Goal: Task Accomplishment & Management: Use online tool/utility

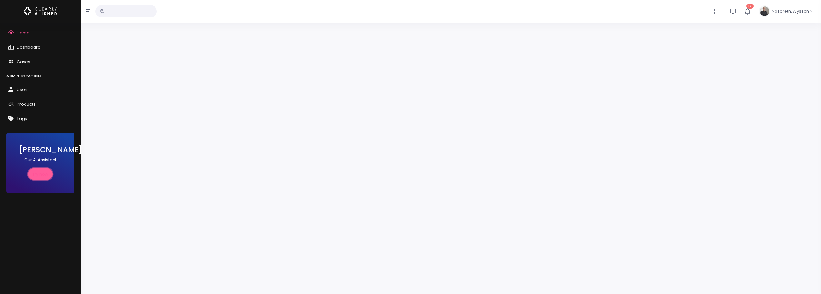
click at [30, 171] on link "Try now" at bounding box center [40, 174] width 25 height 12
click at [37, 44] on link "Dashboard" at bounding box center [40, 47] width 81 height 15
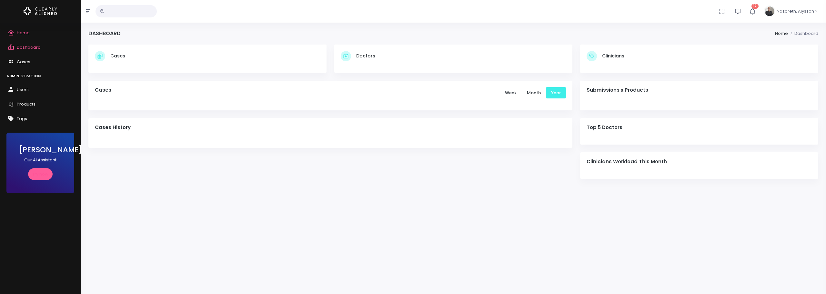
click at [30, 35] on link "Home" at bounding box center [40, 33] width 81 height 15
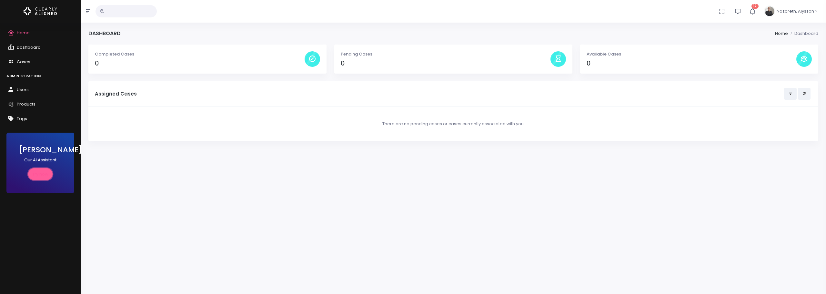
click at [41, 170] on link "Try now" at bounding box center [40, 174] width 25 height 12
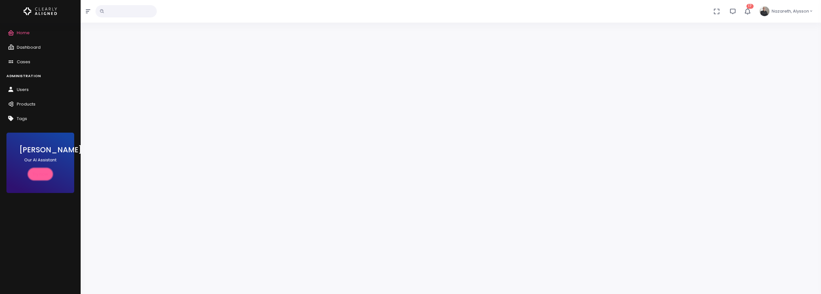
click at [37, 172] on link "Try now" at bounding box center [40, 174] width 25 height 12
click at [268, 10] on span "Nazareth, Alysson" at bounding box center [790, 11] width 37 height 6
click at [13, 92] on icon "scrollable content" at bounding box center [12, 90] width 9 height 8
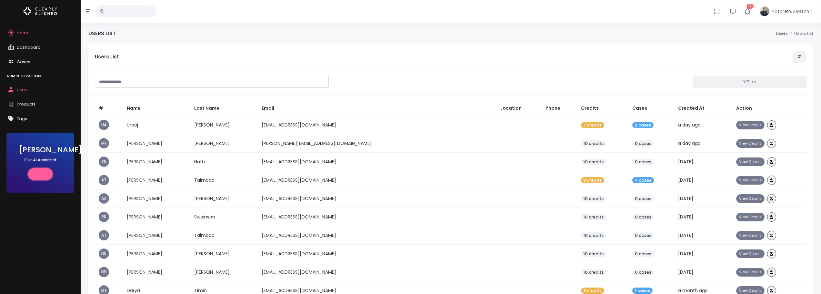
click at [38, 173] on link "Try now" at bounding box center [40, 174] width 25 height 12
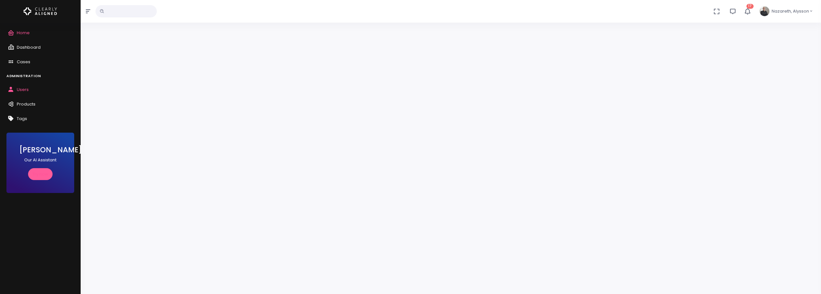
click at [268, 14] on button "Nazareth, Alysson" at bounding box center [786, 11] width 62 height 23
click at [268, 46] on span "Sign Out" at bounding box center [788, 45] width 17 height 6
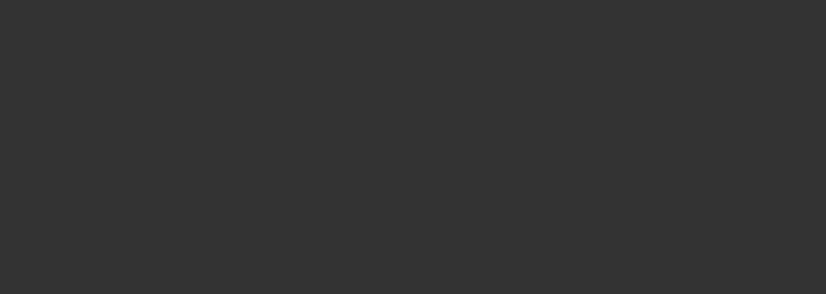
type input "**********"
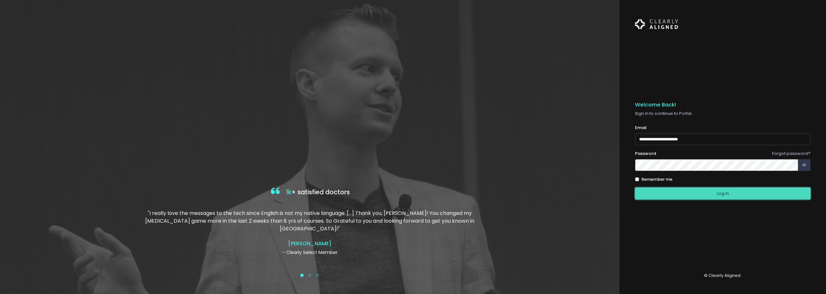
click at [268, 195] on button "Log In" at bounding box center [723, 194] width 176 height 12
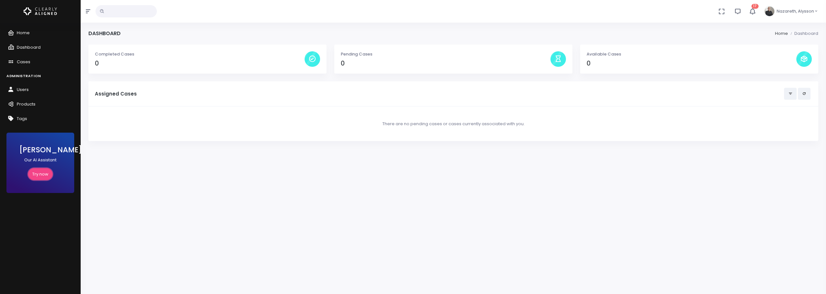
click at [37, 175] on link "Try now" at bounding box center [40, 174] width 25 height 12
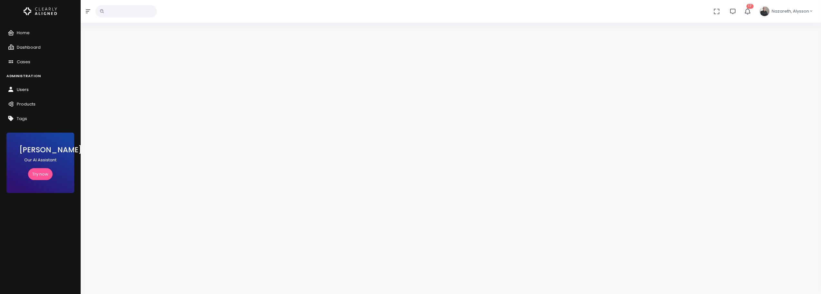
click at [24, 89] on span "Users" at bounding box center [23, 89] width 12 height 6
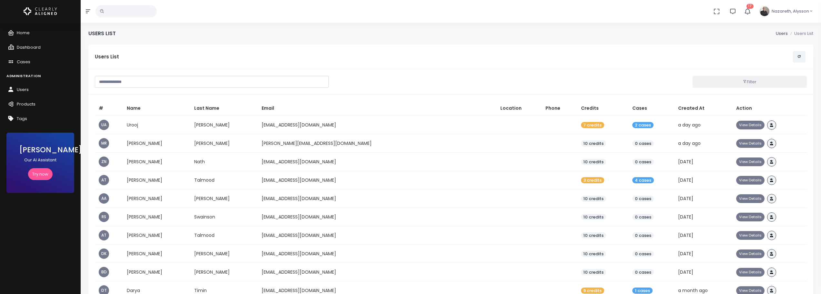
click at [208, 83] on input "text" at bounding box center [212, 82] width 234 height 12
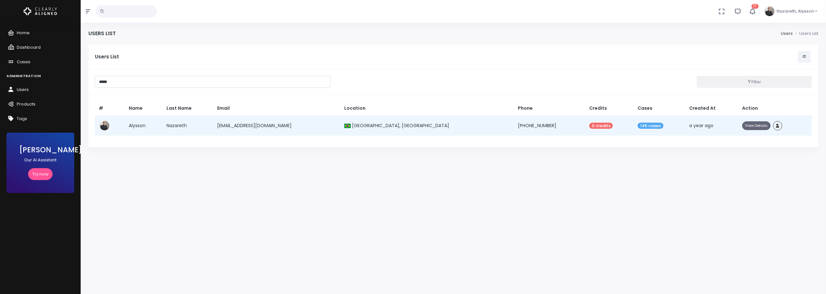
type input "*****"
click at [268, 127] on button "View Details" at bounding box center [756, 125] width 28 height 9
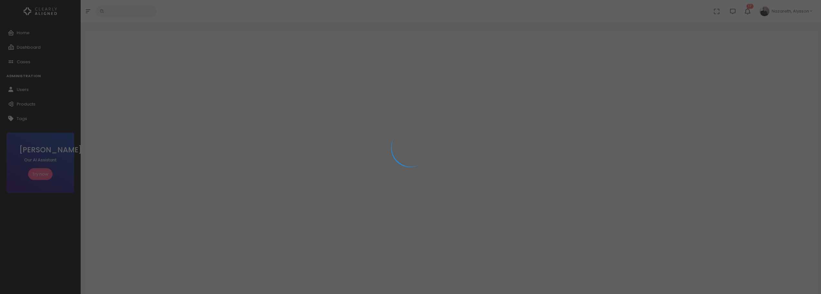
select select "**********"
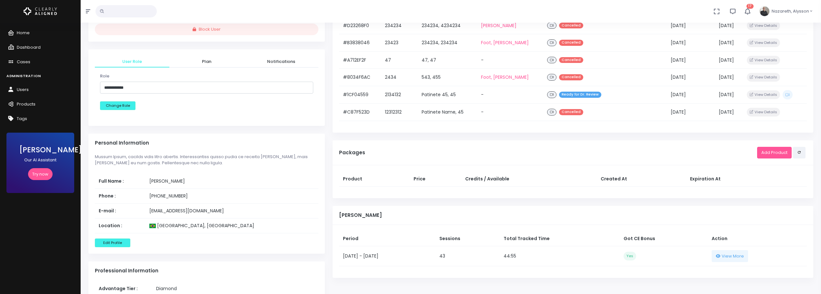
scroll to position [258, 0]
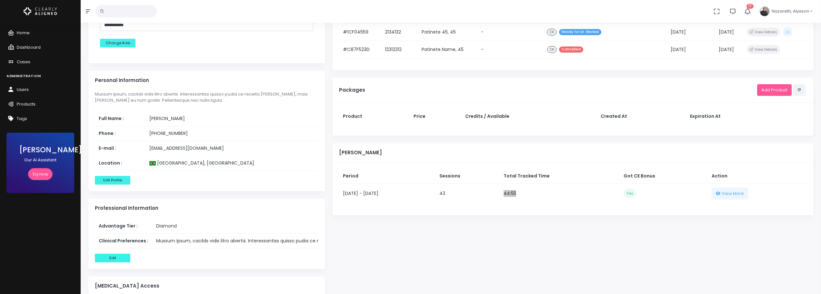
drag, startPoint x: 534, startPoint y: 194, endPoint x: 547, endPoint y: 194, distance: 13.2
click at [268, 194] on td "44:55" at bounding box center [560, 194] width 120 height 20
click at [268, 195] on td "44:55" at bounding box center [560, 194] width 120 height 20
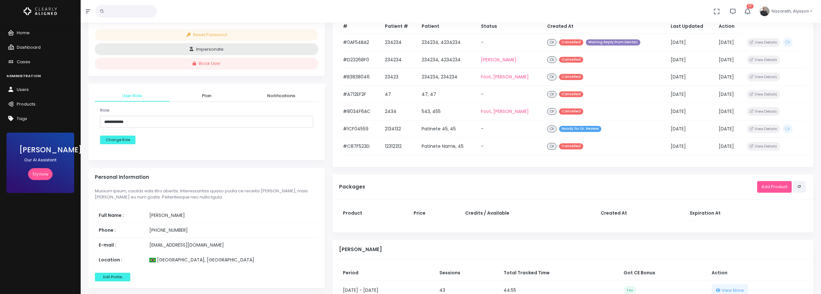
scroll to position [0, 0]
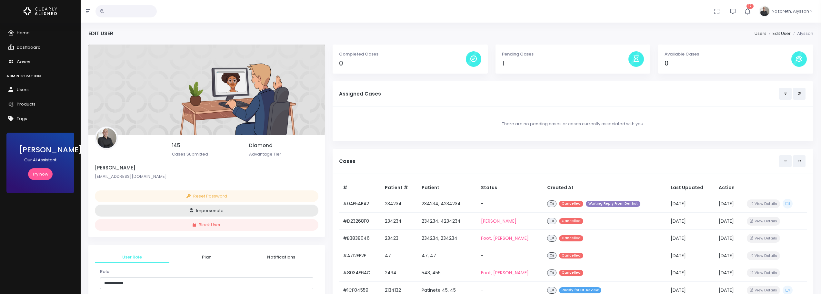
click at [114, 14] on input "text" at bounding box center [126, 11] width 61 height 12
click at [23, 88] on span "Users" at bounding box center [23, 89] width 12 height 6
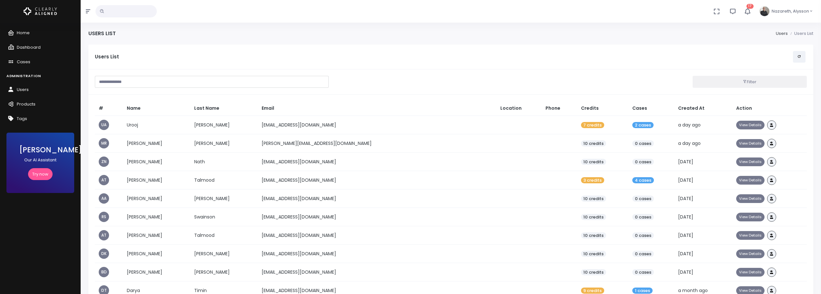
click at [144, 85] on input "text" at bounding box center [212, 82] width 234 height 12
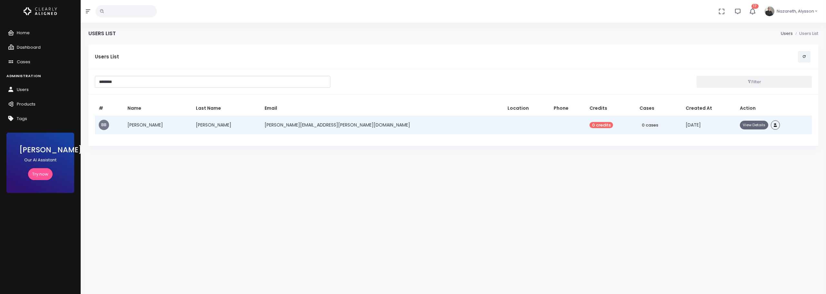
type input "********"
click at [268, 125] on button "View Details" at bounding box center [754, 125] width 28 height 9
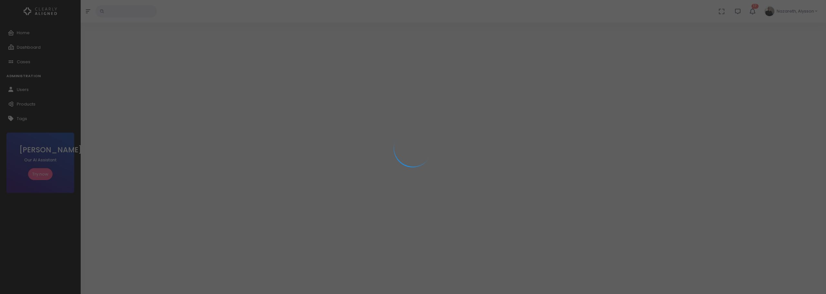
select select "**********"
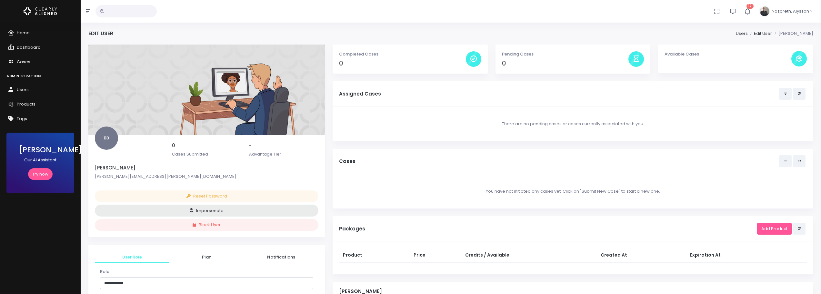
click at [121, 11] on input "text" at bounding box center [126, 11] width 61 height 12
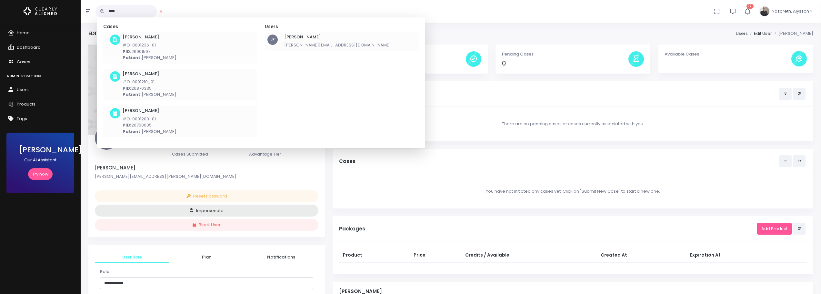
type input "****"
click at [268, 42] on p "[PERSON_NAME][EMAIL_ADDRESS][DOMAIN_NAME]" at bounding box center [337, 45] width 107 height 6
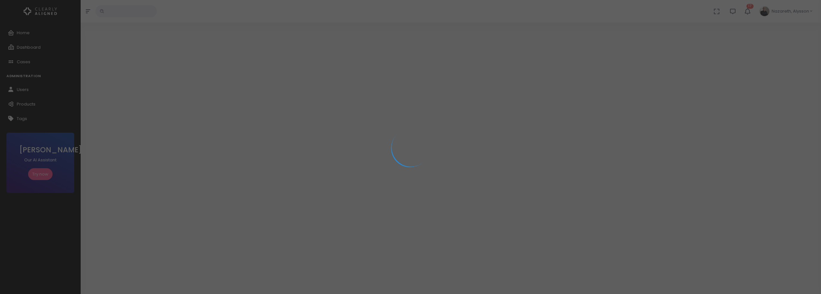
select select "**********"
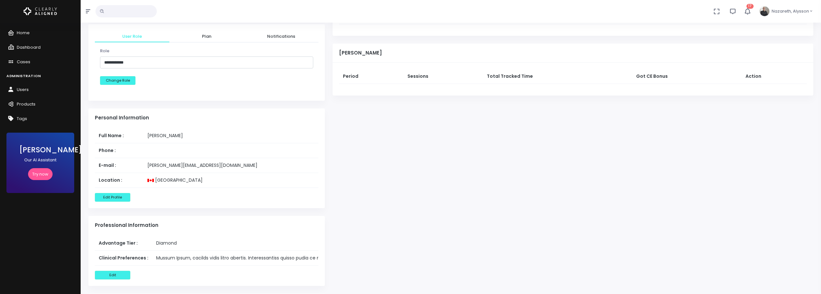
scroll to position [226, 0]
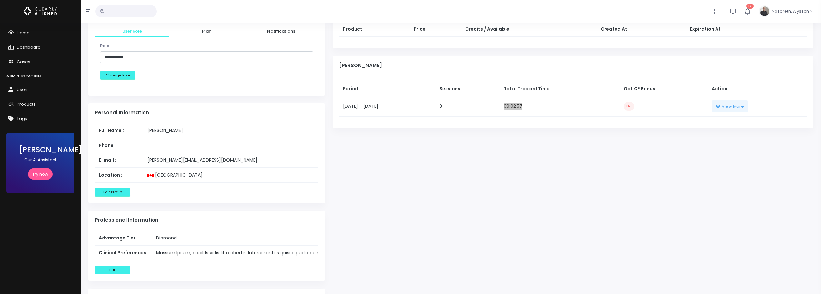
drag, startPoint x: 549, startPoint y: 108, endPoint x: 532, endPoint y: 109, distance: 17.8
click at [268, 109] on td "09:02:57" at bounding box center [560, 106] width 120 height 20
click at [268, 108] on td "09:02:57" at bounding box center [560, 106] width 120 height 20
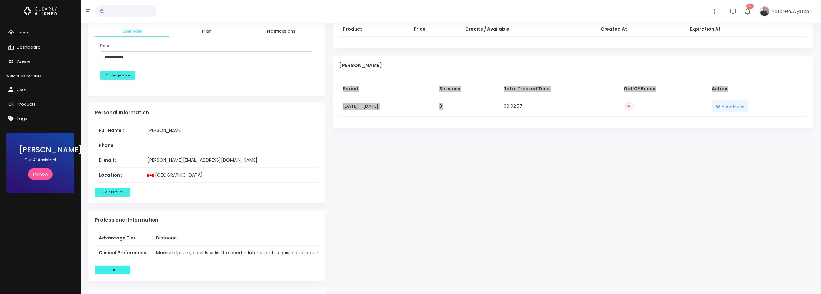
click at [268, 108] on td "09:02:57" at bounding box center [560, 106] width 120 height 20
click at [268, 105] on td "09:02:57" at bounding box center [560, 106] width 120 height 20
drag, startPoint x: 531, startPoint y: 105, endPoint x: 569, endPoint y: 110, distance: 39.0
click at [268, 110] on td "09:02:57" at bounding box center [560, 106] width 120 height 20
click at [268, 107] on td "09:02:57" at bounding box center [560, 106] width 120 height 20
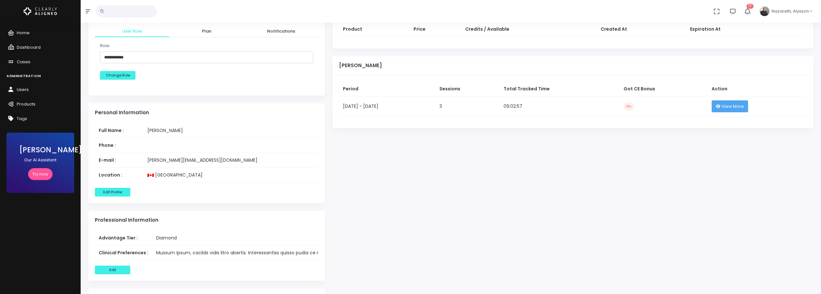
click at [268, 105] on span "View More" at bounding box center [733, 106] width 22 height 6
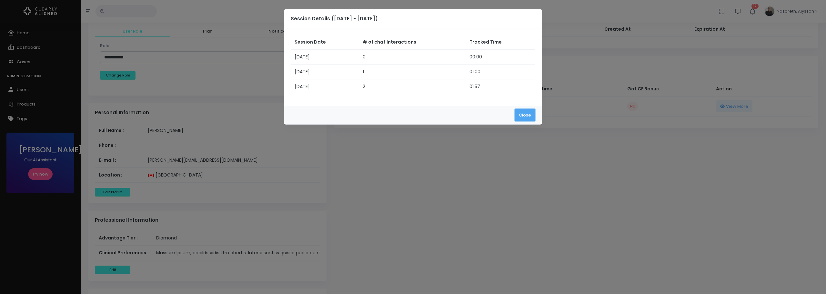
click at [268, 116] on button "Close" at bounding box center [525, 115] width 21 height 12
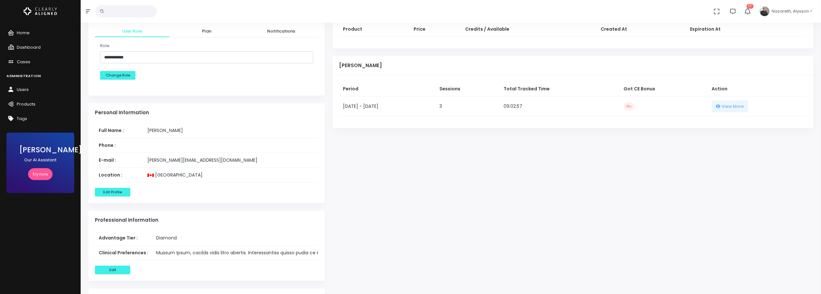
click at [268, 107] on td "09:02:57" at bounding box center [560, 106] width 120 height 20
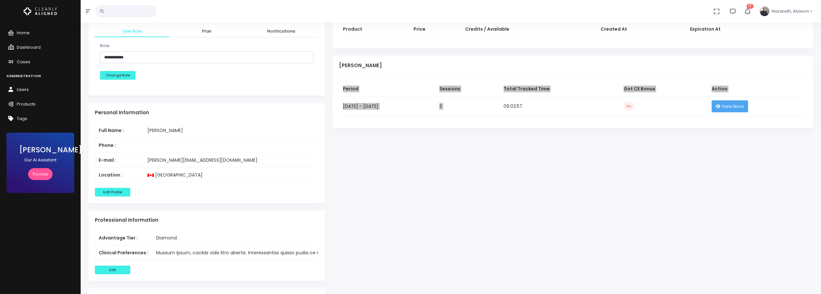
click at [268, 109] on span "View More" at bounding box center [733, 106] width 22 height 6
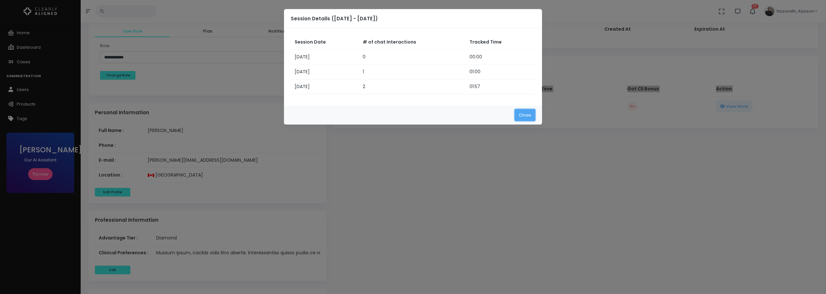
click at [268, 113] on button "Close" at bounding box center [525, 115] width 21 height 12
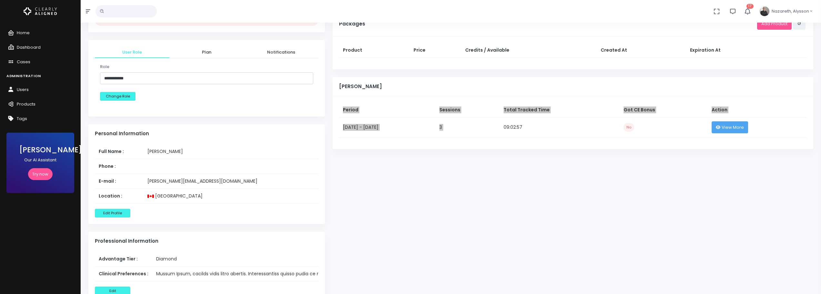
scroll to position [194, 0]
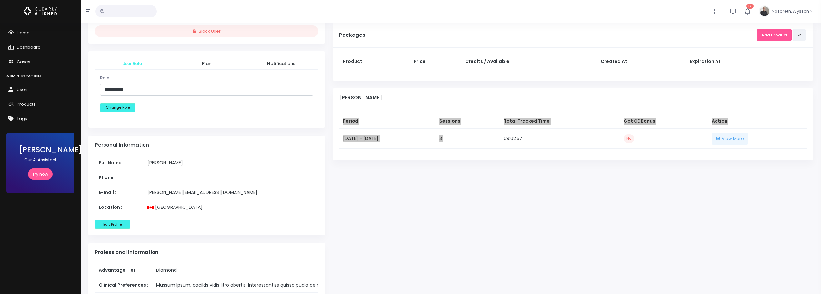
click at [268, 140] on td "09:02:57" at bounding box center [560, 138] width 120 height 20
drag, startPoint x: 531, startPoint y: 139, endPoint x: 565, endPoint y: 142, distance: 34.3
click at [268, 142] on td "09:02:57" at bounding box center [560, 138] width 120 height 20
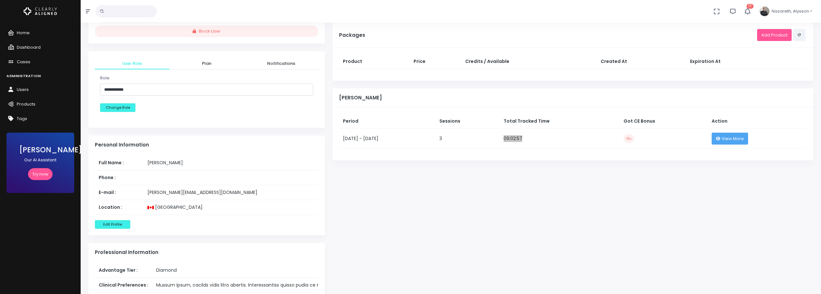
click at [268, 137] on button "View More" at bounding box center [730, 139] width 37 height 12
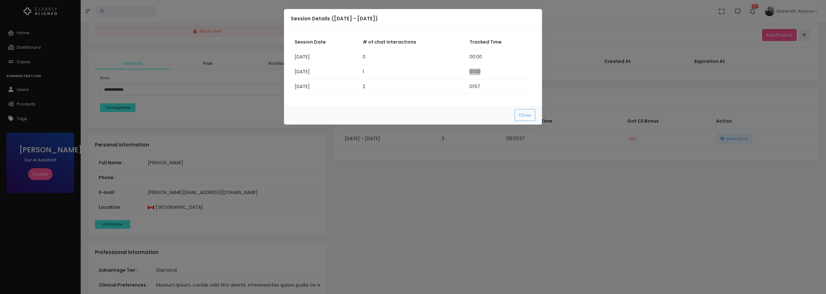
drag, startPoint x: 467, startPoint y: 71, endPoint x: 484, endPoint y: 74, distance: 17.3
click at [268, 74] on td "01:00" at bounding box center [501, 72] width 70 height 15
click at [268, 72] on td "01:00" at bounding box center [501, 72] width 70 height 15
drag, startPoint x: 469, startPoint y: 72, endPoint x: 490, endPoint y: 73, distance: 21.6
click at [268, 73] on td "01:00" at bounding box center [501, 72] width 70 height 15
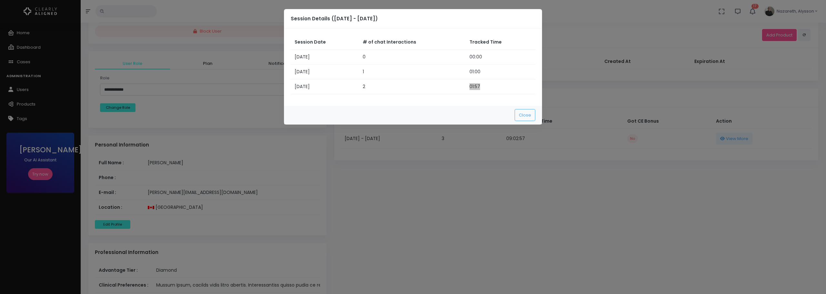
drag, startPoint x: 467, startPoint y: 88, endPoint x: 497, endPoint y: 85, distance: 29.8
click at [268, 85] on td "01:57" at bounding box center [501, 86] width 70 height 15
click at [268, 52] on td "00:00" at bounding box center [501, 57] width 70 height 15
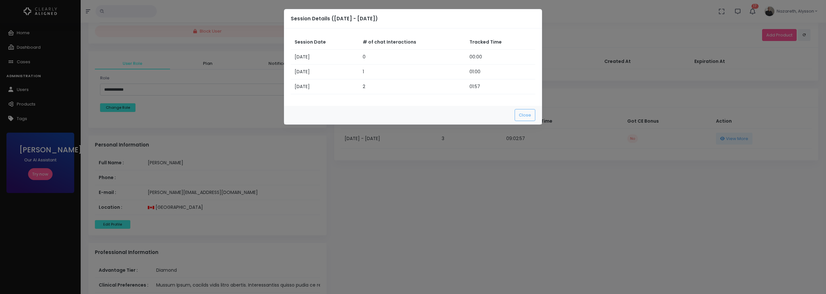
click at [268, 55] on td "0" at bounding box center [412, 57] width 107 height 15
click at [268, 113] on button "Close" at bounding box center [525, 115] width 21 height 12
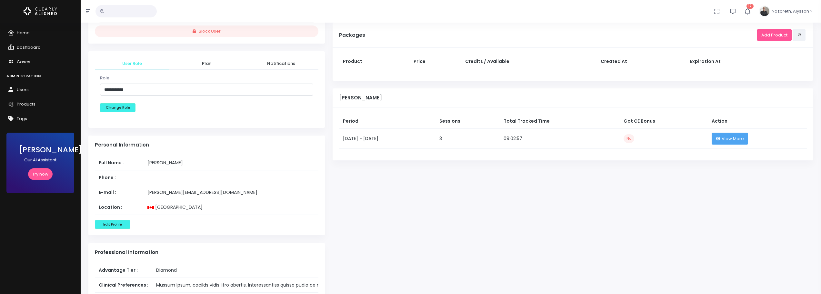
click at [268, 136] on span "View More" at bounding box center [733, 139] width 22 height 6
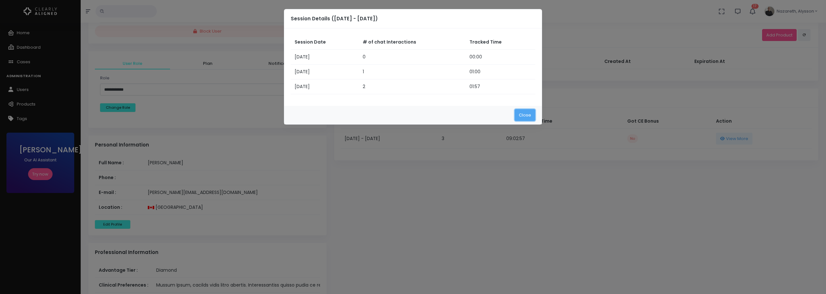
click at [268, 117] on button "Close" at bounding box center [525, 115] width 21 height 12
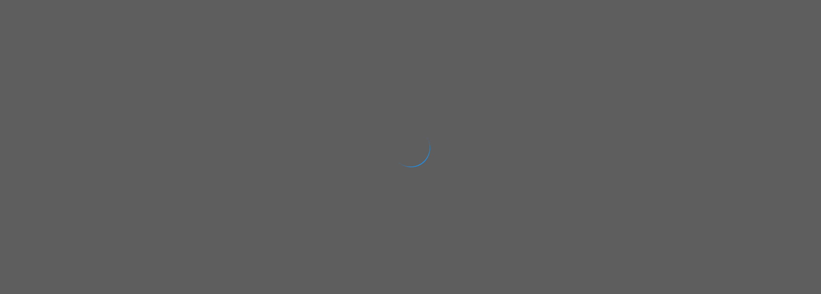
select select "**********"
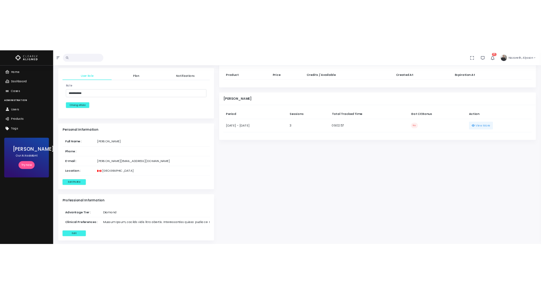
scroll to position [226, 0]
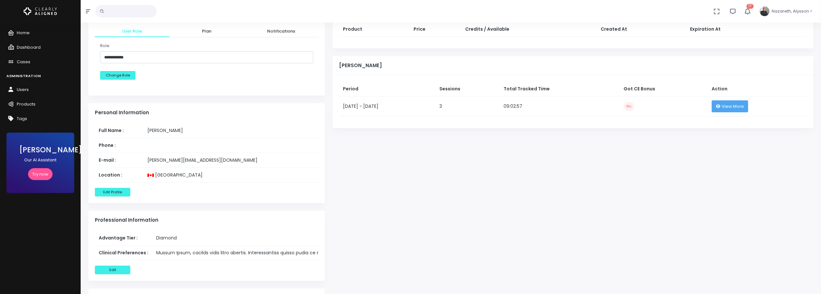
click at [744, 105] on span "View More" at bounding box center [733, 106] width 22 height 6
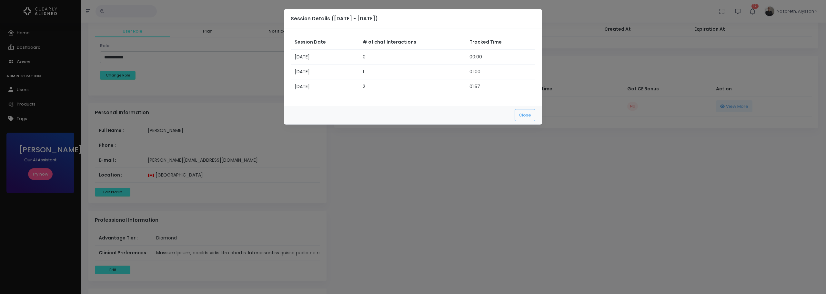
click at [473, 54] on td "00:00" at bounding box center [501, 57] width 70 height 15
click at [469, 55] on td "00:00" at bounding box center [501, 57] width 70 height 15
click at [466, 56] on td "00:00" at bounding box center [501, 57] width 70 height 15
click at [520, 116] on button "Close" at bounding box center [525, 115] width 21 height 12
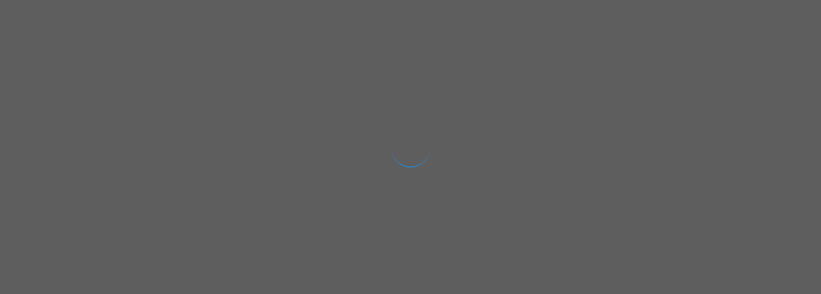
select select "**********"
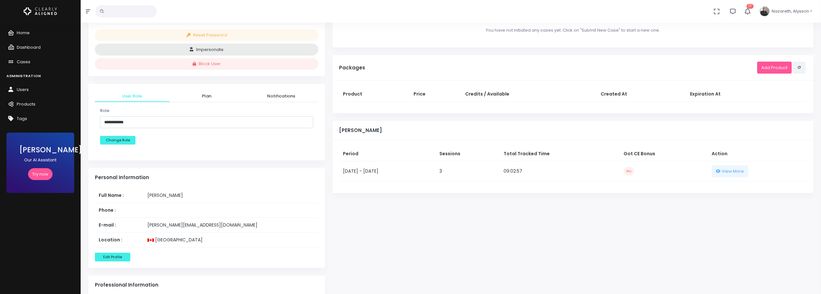
scroll to position [161, 0]
click at [740, 172] on span "View More" at bounding box center [733, 171] width 22 height 6
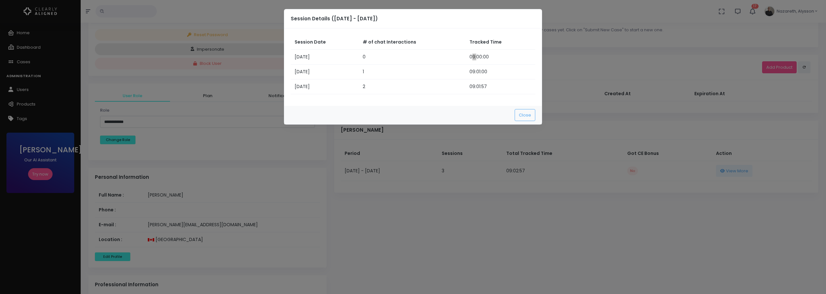
drag, startPoint x: 470, startPoint y: 56, endPoint x: 475, endPoint y: 56, distance: 5.3
click at [475, 56] on td "09:00:00" at bounding box center [501, 57] width 70 height 15
click at [520, 116] on button "Close" at bounding box center [525, 115] width 21 height 12
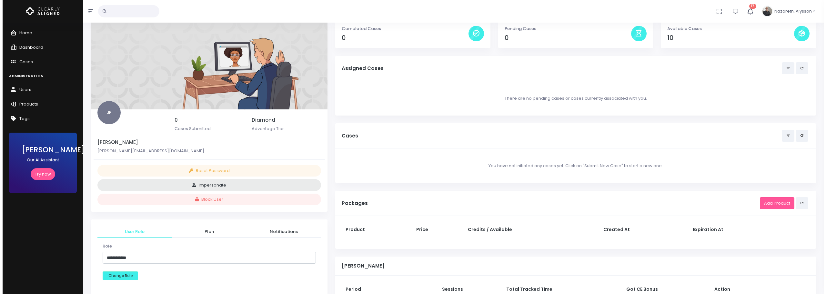
scroll to position [0, 0]
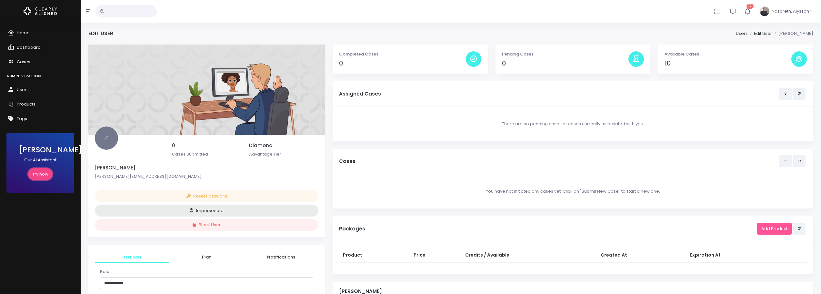
click at [39, 175] on link "Try now" at bounding box center [40, 174] width 25 height 12
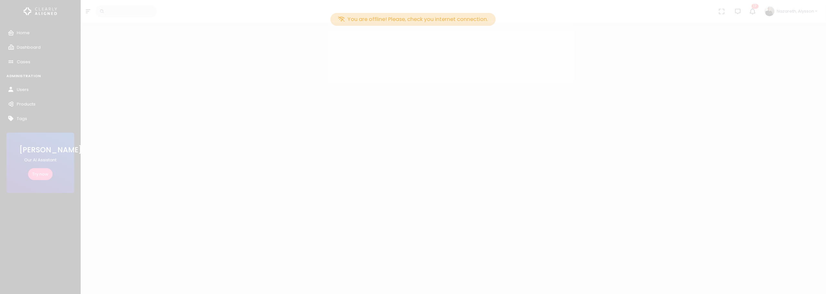
click at [462, 65] on div "You are offline! Please, check you internet connection." at bounding box center [413, 147] width 826 height 294
drag, startPoint x: 584, startPoint y: 36, endPoint x: 576, endPoint y: 40, distance: 9.4
click at [584, 36] on div "You are offline! Please, check you internet connection." at bounding box center [413, 147] width 826 height 294
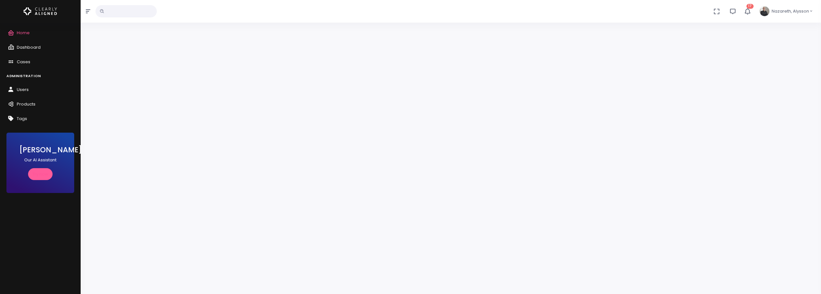
scroll to position [52, 0]
click at [36, 173] on link "Try now" at bounding box center [40, 174] width 25 height 12
click at [42, 174] on link "Try now" at bounding box center [40, 174] width 25 height 12
click at [25, 28] on link "Home" at bounding box center [40, 33] width 81 height 15
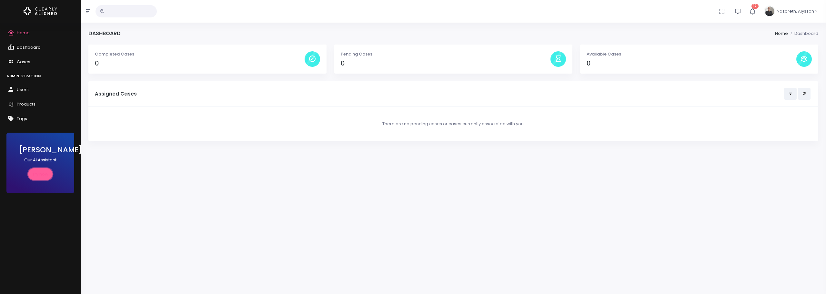
click at [43, 174] on link "Try now" at bounding box center [40, 174] width 25 height 12
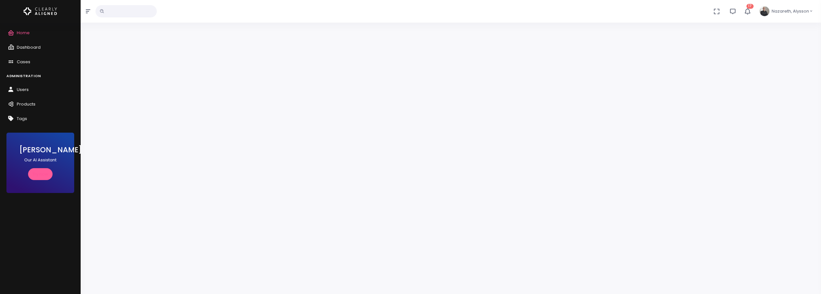
scroll to position [52, 0]
click at [14, 87] on icon "scrollable content" at bounding box center [12, 90] width 9 height 8
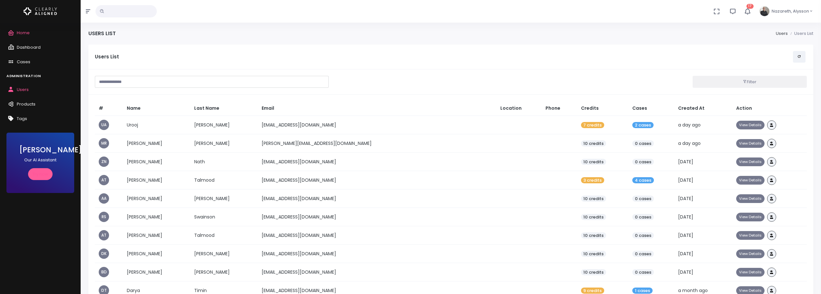
click at [169, 82] on input "text" at bounding box center [212, 82] width 234 height 12
click at [124, 17] on input "text" at bounding box center [126, 11] width 61 height 12
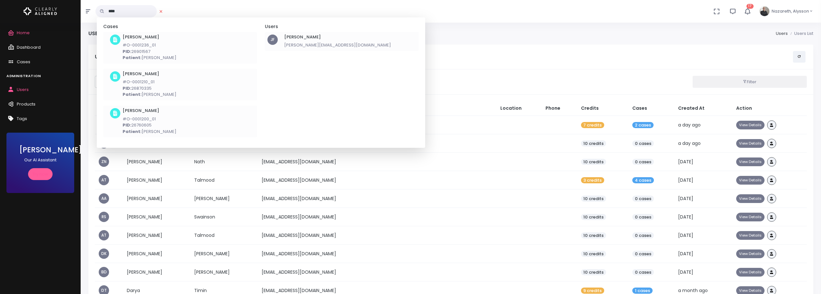
type input "****"
click at [300, 42] on p "[PERSON_NAME][EMAIL_ADDRESS][DOMAIN_NAME]" at bounding box center [337, 45] width 107 height 6
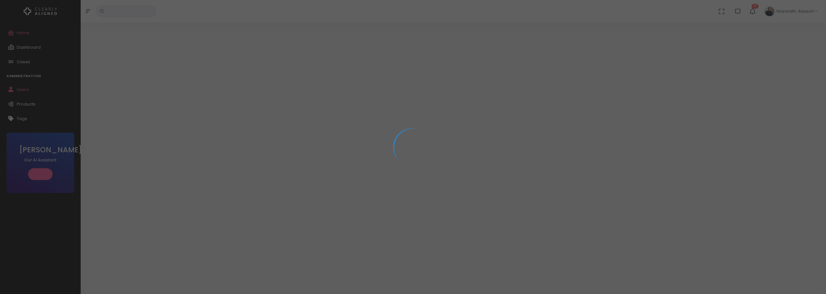
select select "**********"
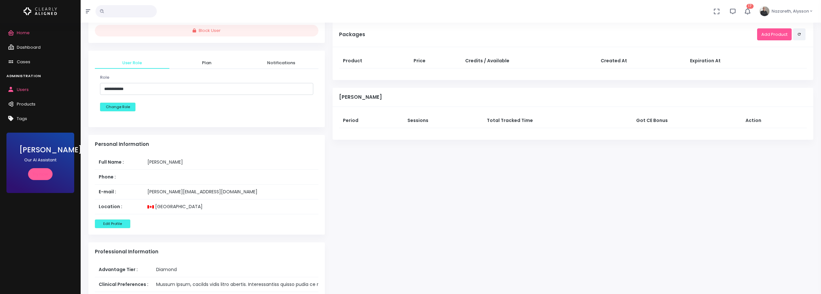
scroll to position [194, 0]
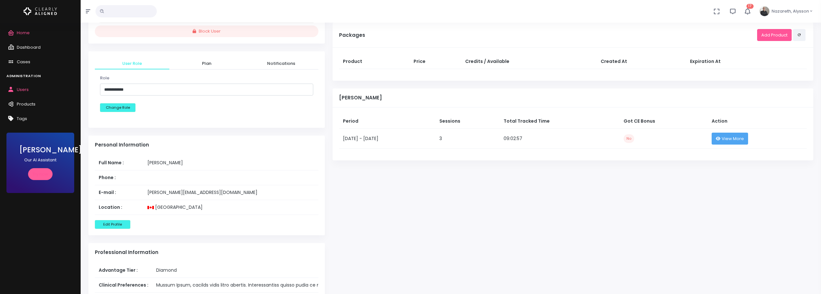
click at [721, 137] on icon "button" at bounding box center [718, 139] width 5 height 4
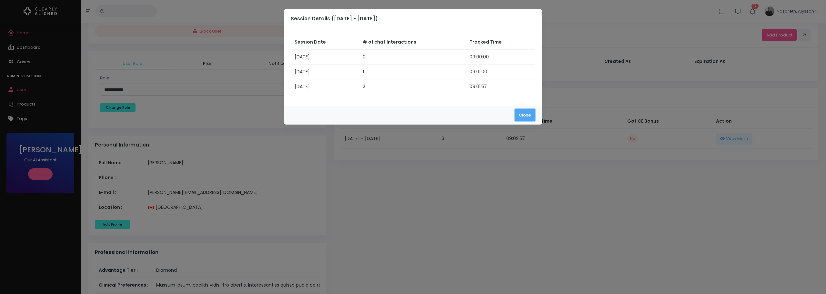
click at [524, 116] on button "Close" at bounding box center [525, 115] width 21 height 12
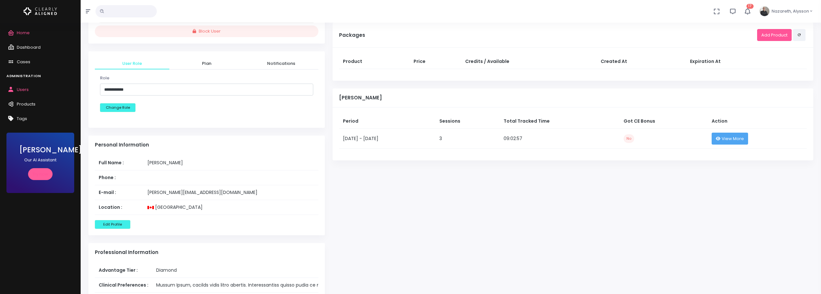
click at [727, 136] on button "View More" at bounding box center [730, 139] width 37 height 12
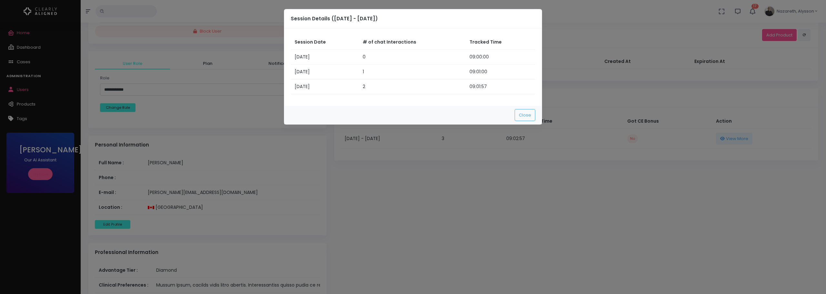
click at [473, 70] on td "09:01:00" at bounding box center [501, 72] width 70 height 15
click at [472, 71] on td "09:01:00" at bounding box center [501, 72] width 70 height 15
click at [470, 72] on td "09:01:00" at bounding box center [501, 72] width 70 height 15
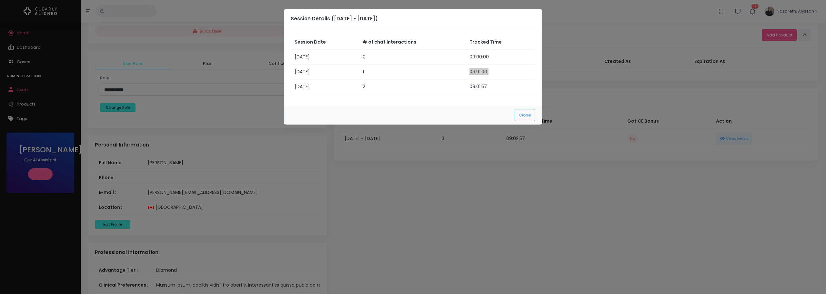
click at [470, 72] on td "09:01:00" at bounding box center [501, 72] width 70 height 15
click at [469, 85] on td "09:01:57" at bounding box center [501, 86] width 70 height 15
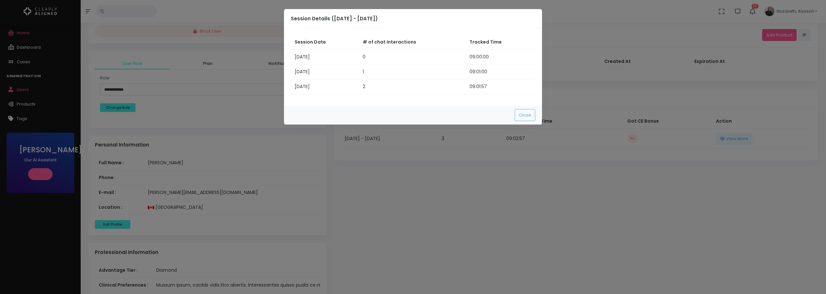
click at [476, 55] on td "09:00:00" at bounding box center [501, 57] width 70 height 15
click at [382, 110] on div "Close" at bounding box center [413, 115] width 258 height 18
click at [396, 226] on modal-container "Session Details (06/10/2025 - 04/11/2025) Session Date # of chat Interactions T…" at bounding box center [413, 147] width 826 height 294
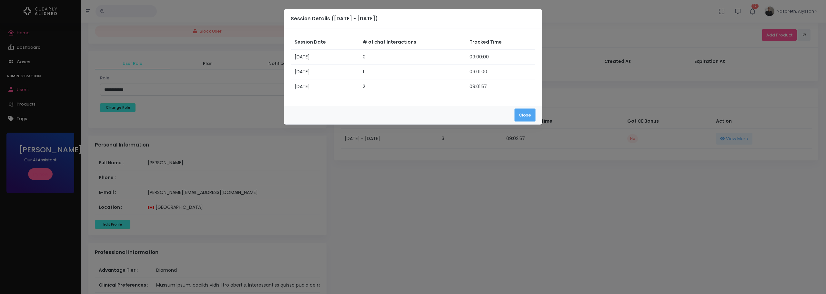
click at [532, 116] on button "Close" at bounding box center [525, 115] width 21 height 12
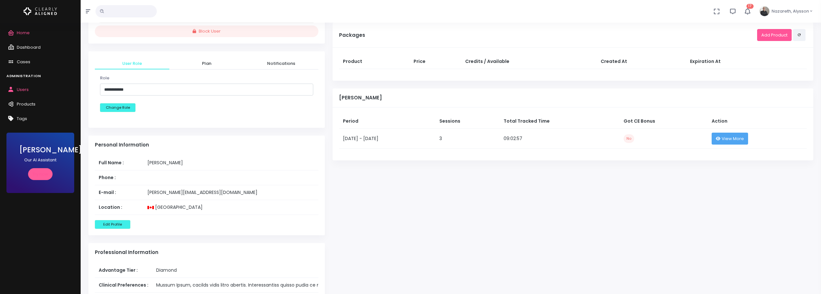
scroll to position [161, 0]
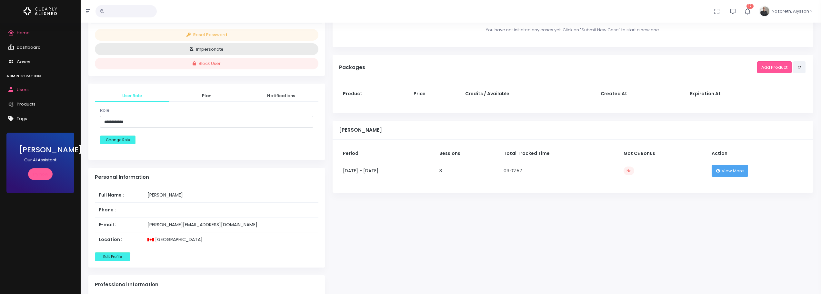
click at [734, 169] on span "View More" at bounding box center [733, 171] width 22 height 6
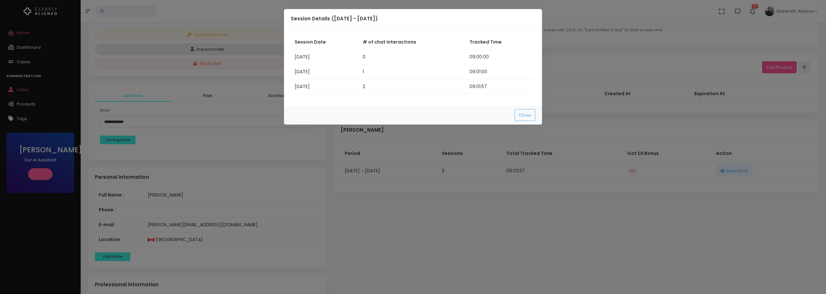
click at [351, 104] on div "Session Date # of chat Interactions Tracked Time 07/10/2025 0 09:00:00 07/10/20…" at bounding box center [413, 66] width 258 height 77
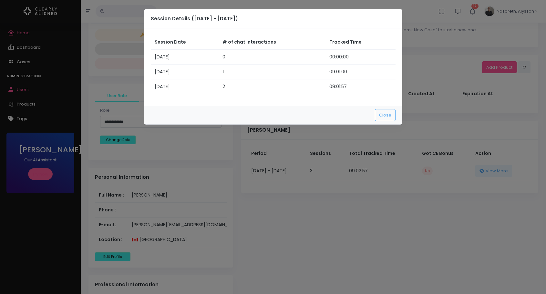
click at [330, 72] on td "09:01:00" at bounding box center [360, 72] width 70 height 15
click at [296, 109] on div "Close" at bounding box center [273, 115] width 258 height 18
click at [387, 117] on button "Close" at bounding box center [385, 115] width 21 height 12
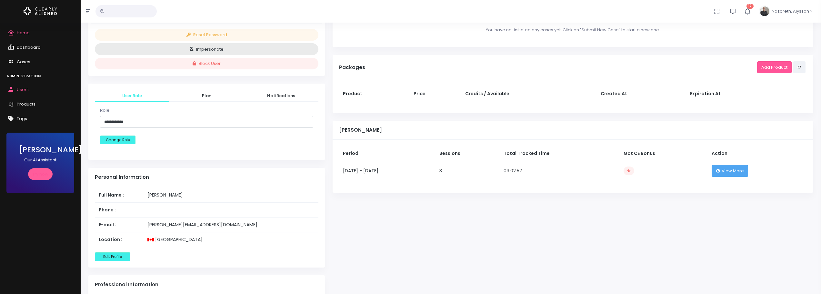
scroll to position [0, 0]
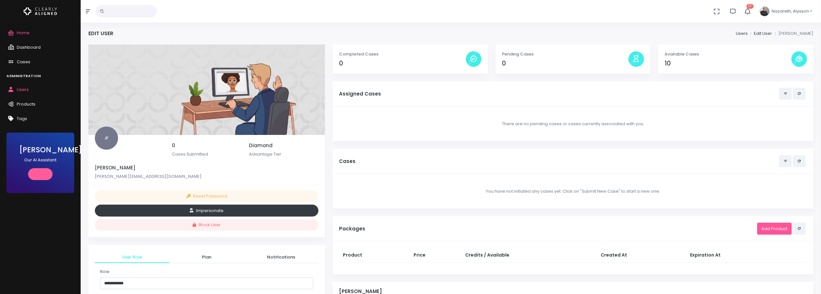
click at [203, 212] on button "Impersonate" at bounding box center [207, 211] width 224 height 12
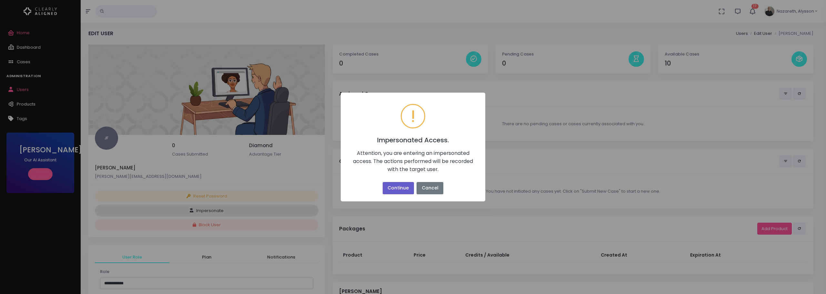
click at [394, 188] on button "Continue" at bounding box center [398, 188] width 31 height 13
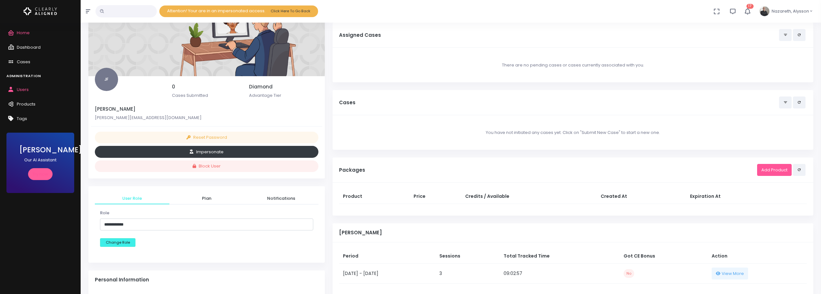
scroll to position [97, 0]
